Goal: Information Seeking & Learning: Learn about a topic

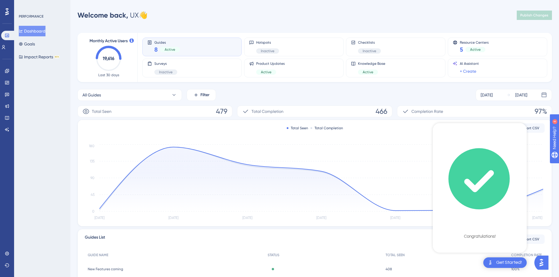
click at [539, 261] on img "Open AI Assistant Launcher" at bounding box center [541, 263] width 11 height 11
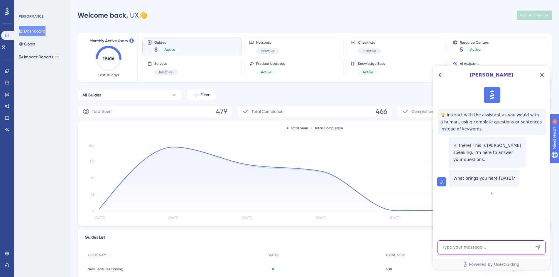
click at [477, 252] on textarea "AI Assistant Text Input" at bounding box center [491, 248] width 108 height 14
type textarea "what is the booster feature"
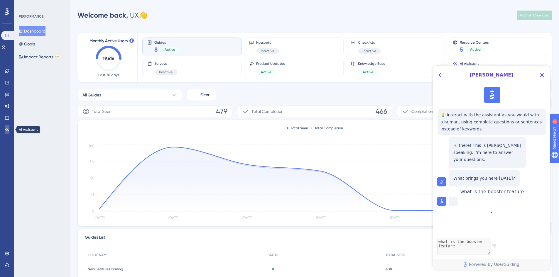
click at [6, 131] on icon at bounding box center [7, 130] width 4 height 4
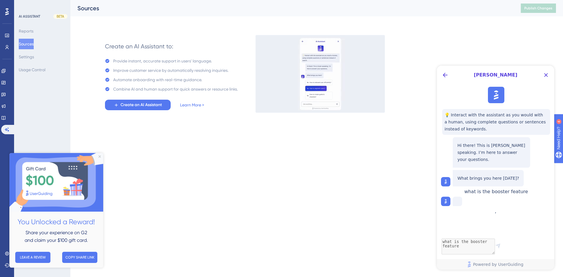
click at [101, 157] on img at bounding box center [56, 182] width 94 height 59
click at [100, 156] on icon "Close Preview" at bounding box center [100, 156] width 2 height 2
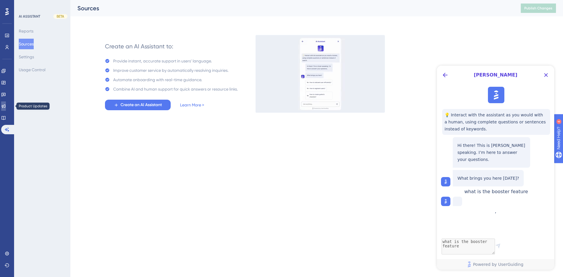
click at [6, 107] on icon at bounding box center [4, 106] width 4 height 4
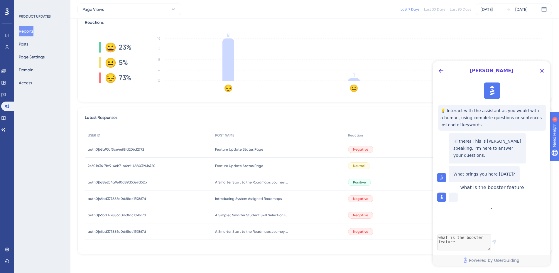
scroll to position [146, 4]
click at [433, 216] on icon at bounding box center [436, 215] width 6 height 6
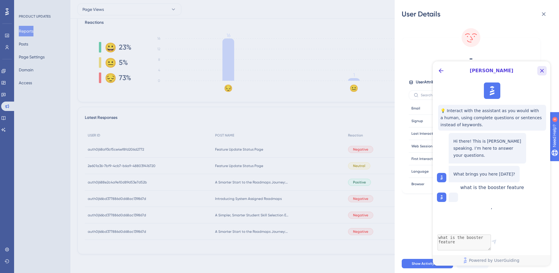
click at [543, 71] on icon "Close Button" at bounding box center [541, 70] width 7 height 7
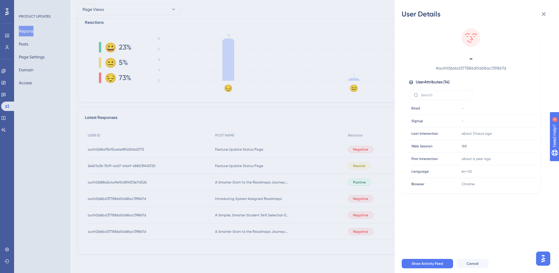
scroll to position [0, 0]
click at [542, 256] on img "Open AI Assistant Launcher" at bounding box center [543, 258] width 11 height 11
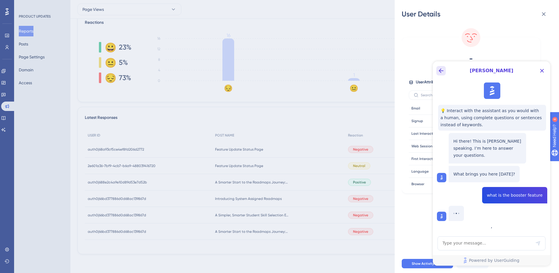
click at [439, 71] on icon "Back Button" at bounding box center [440, 70] width 7 height 7
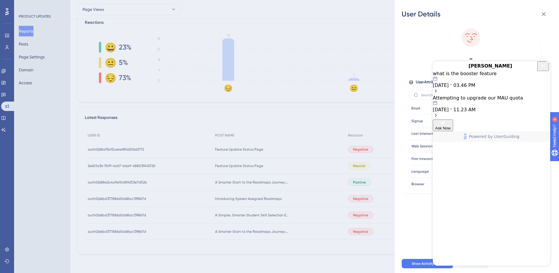
click at [480, 76] on div "what is the booster feature" at bounding box center [491, 74] width 117 height 6
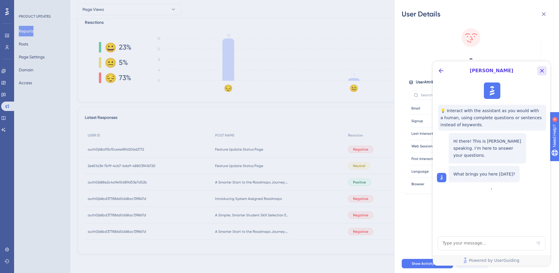
click at [543, 70] on icon "Close Button" at bounding box center [542, 71] width 4 height 4
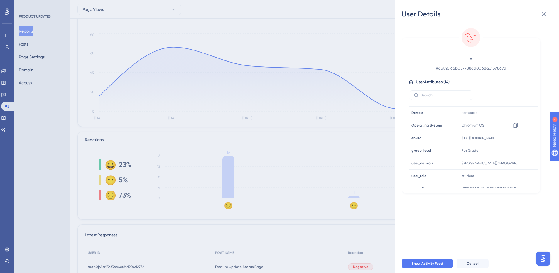
scroll to position [90, 0]
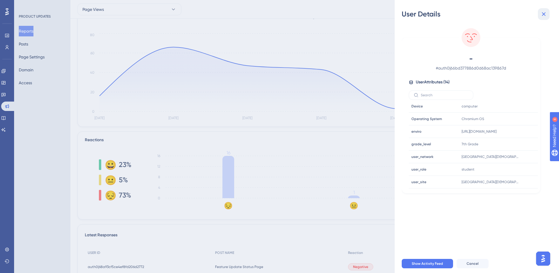
click at [547, 16] on button at bounding box center [544, 14] width 12 height 12
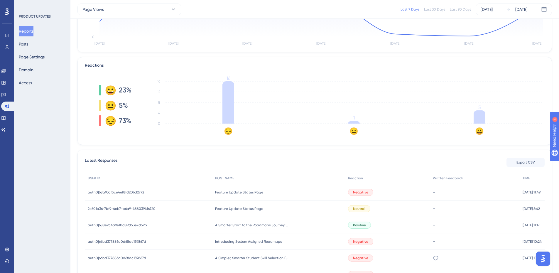
scroll to position [117, 4]
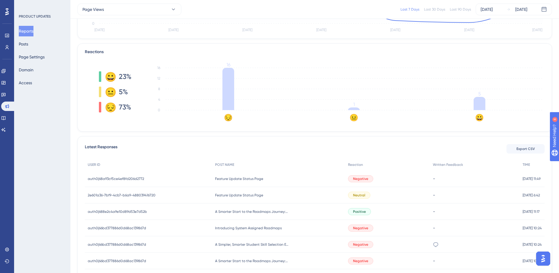
click at [232, 179] on span "Feature Update Status Page" at bounding box center [239, 178] width 48 height 5
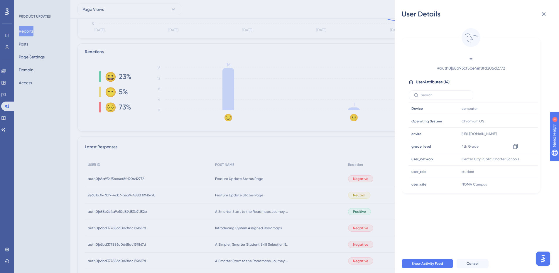
scroll to position [90, 0]
click at [544, 13] on icon at bounding box center [544, 14] width 4 height 4
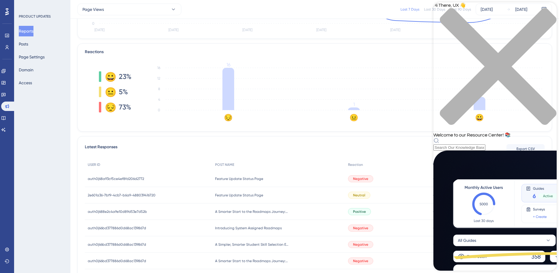
click at [506, 138] on div "Resource Center Header" at bounding box center [494, 144] width 123 height 13
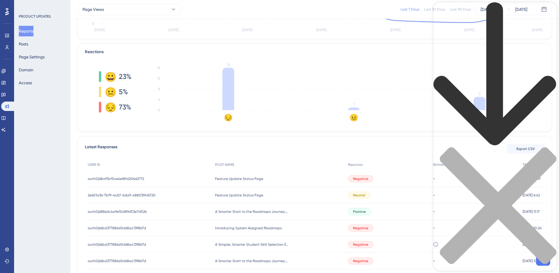
click at [471, 34] on div "Resource Center Header" at bounding box center [494, 143] width 123 height 282
type input "what is a booster feature"
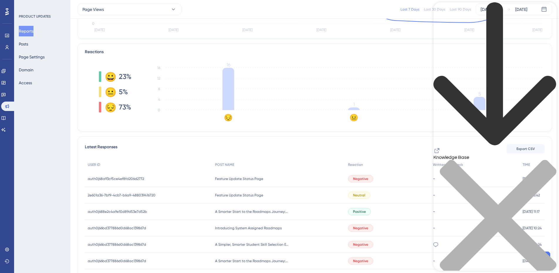
click at [441, 13] on icon "back to header" at bounding box center [494, 74] width 123 height 144
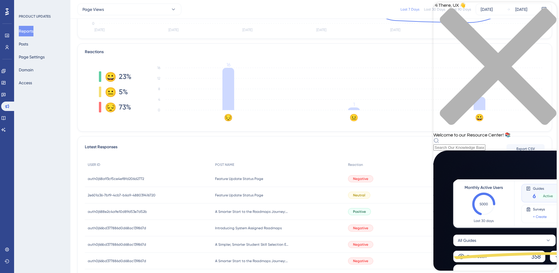
click at [36, 136] on div "PRODUCT UPDATES Reports Posts Page Settings Domain Access" at bounding box center [42, 136] width 56 height 273
click at [469, 138] on div "Resource Center Header" at bounding box center [494, 144] width 123 height 13
click at [469, 35] on div "Hi There, UX 👋 Welcome to our Resource Center! 📚" at bounding box center [494, 76] width 123 height 148
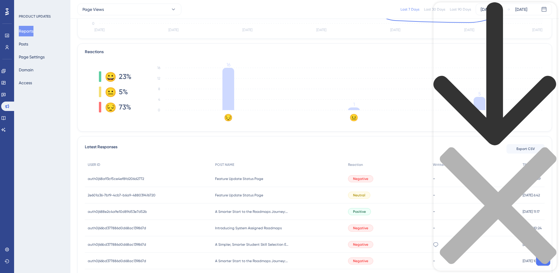
type input "booster feature"
